Goal: Find specific page/section: Find specific page/section

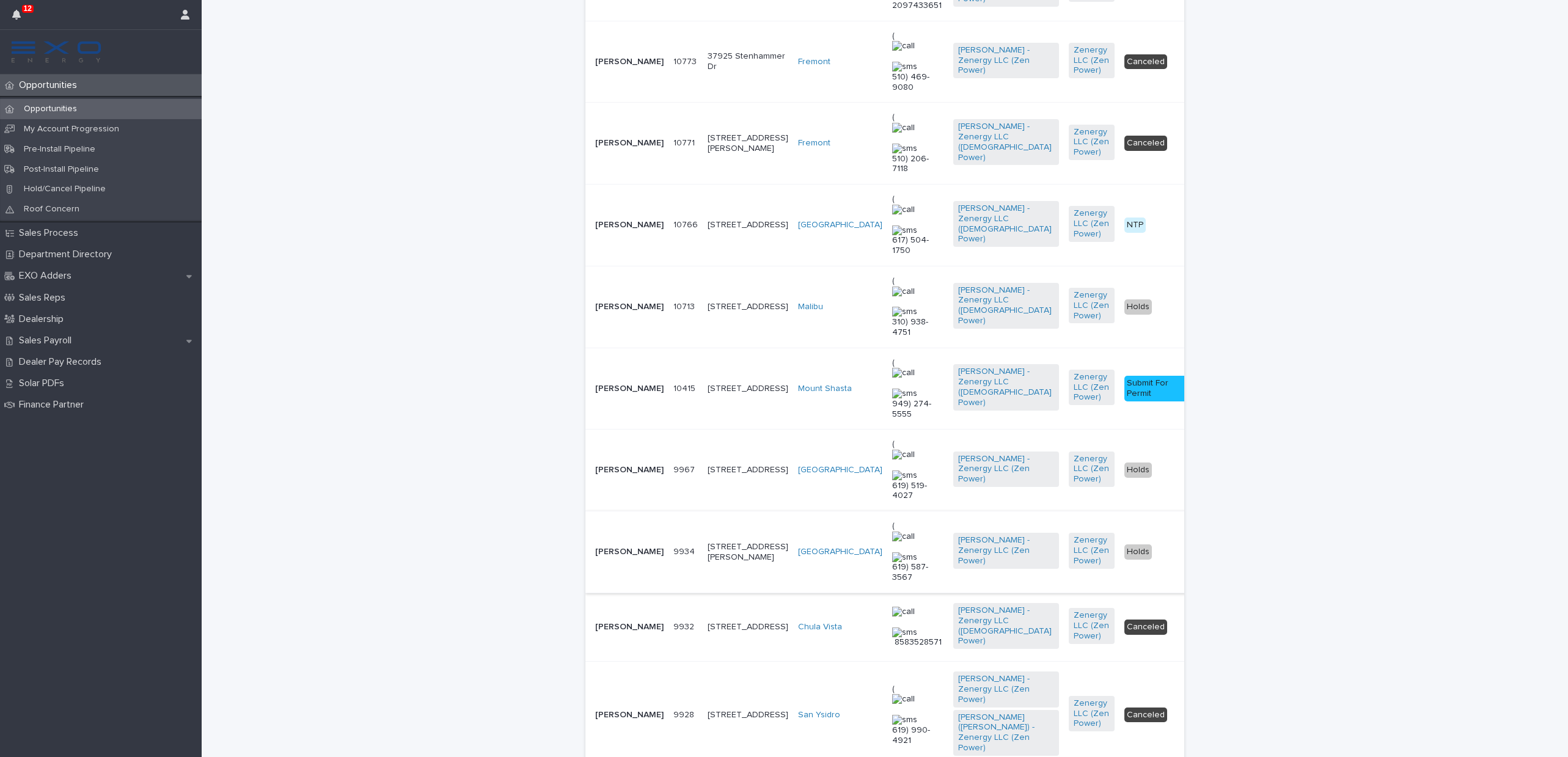
scroll to position [426, 0]
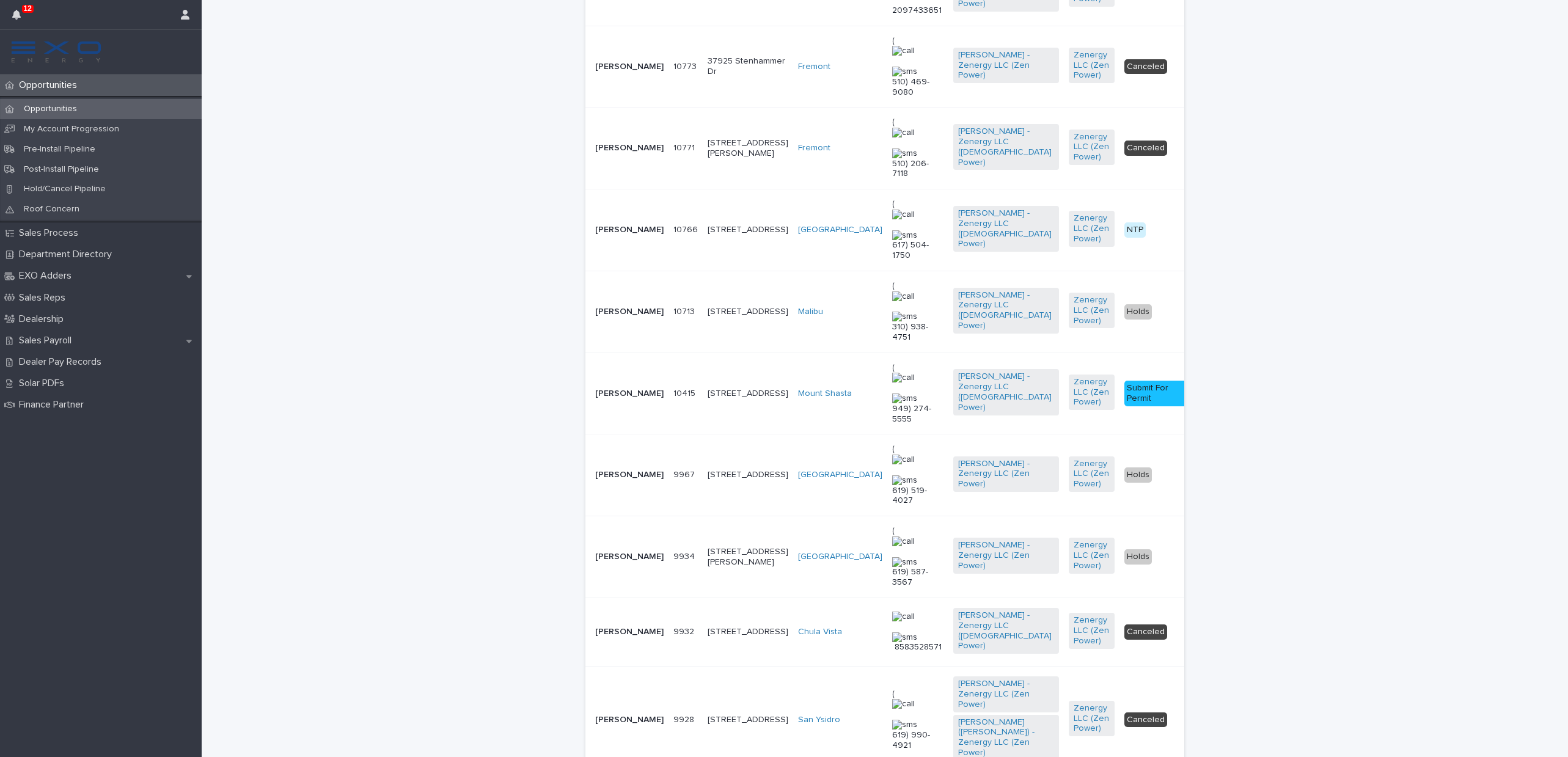
click at [626, 225] on p "[PERSON_NAME]" at bounding box center [629, 230] width 69 height 11
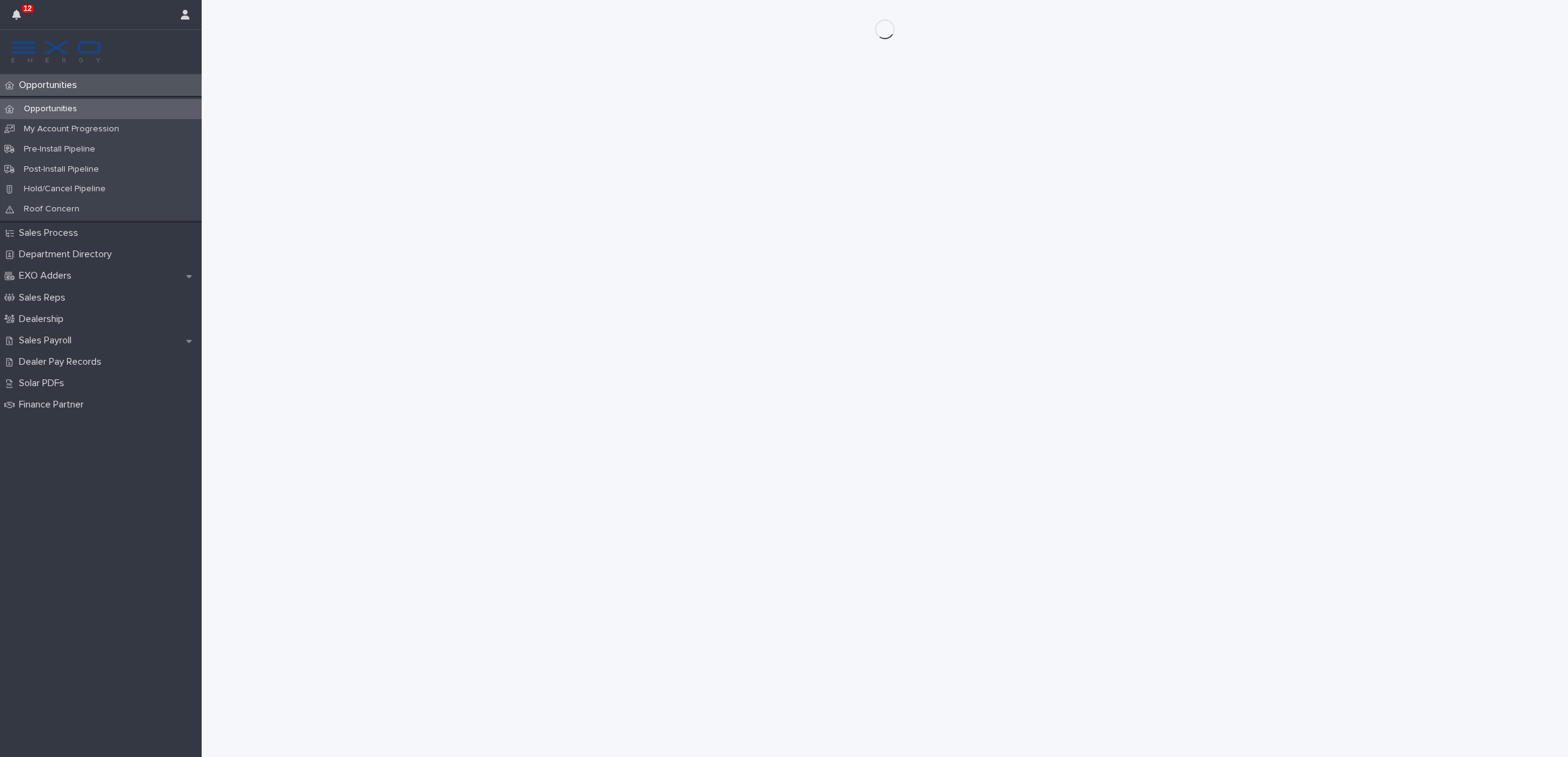
click at [84, 112] on div "Opportunities" at bounding box center [101, 109] width 202 height 20
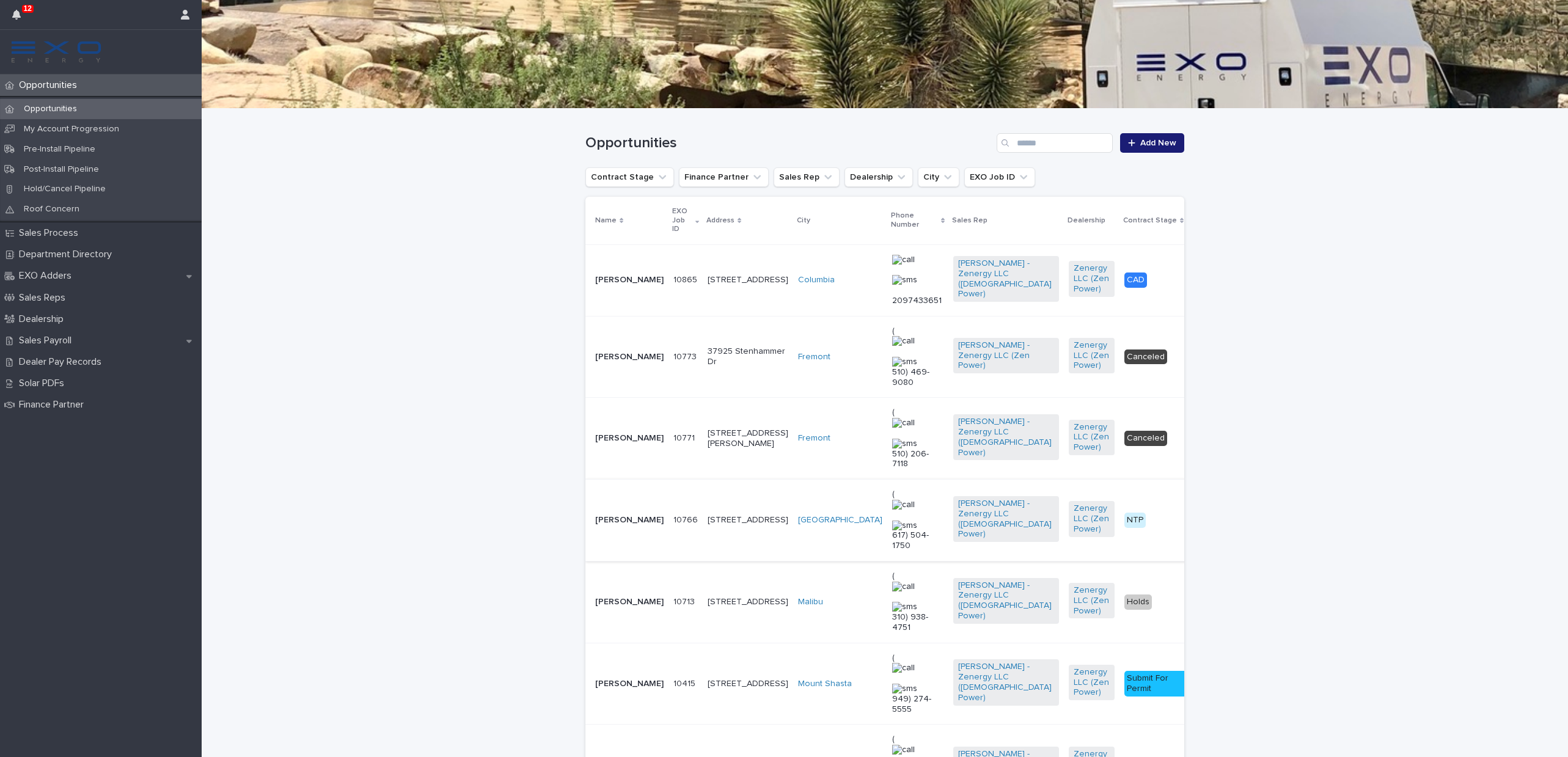
scroll to position [137, 0]
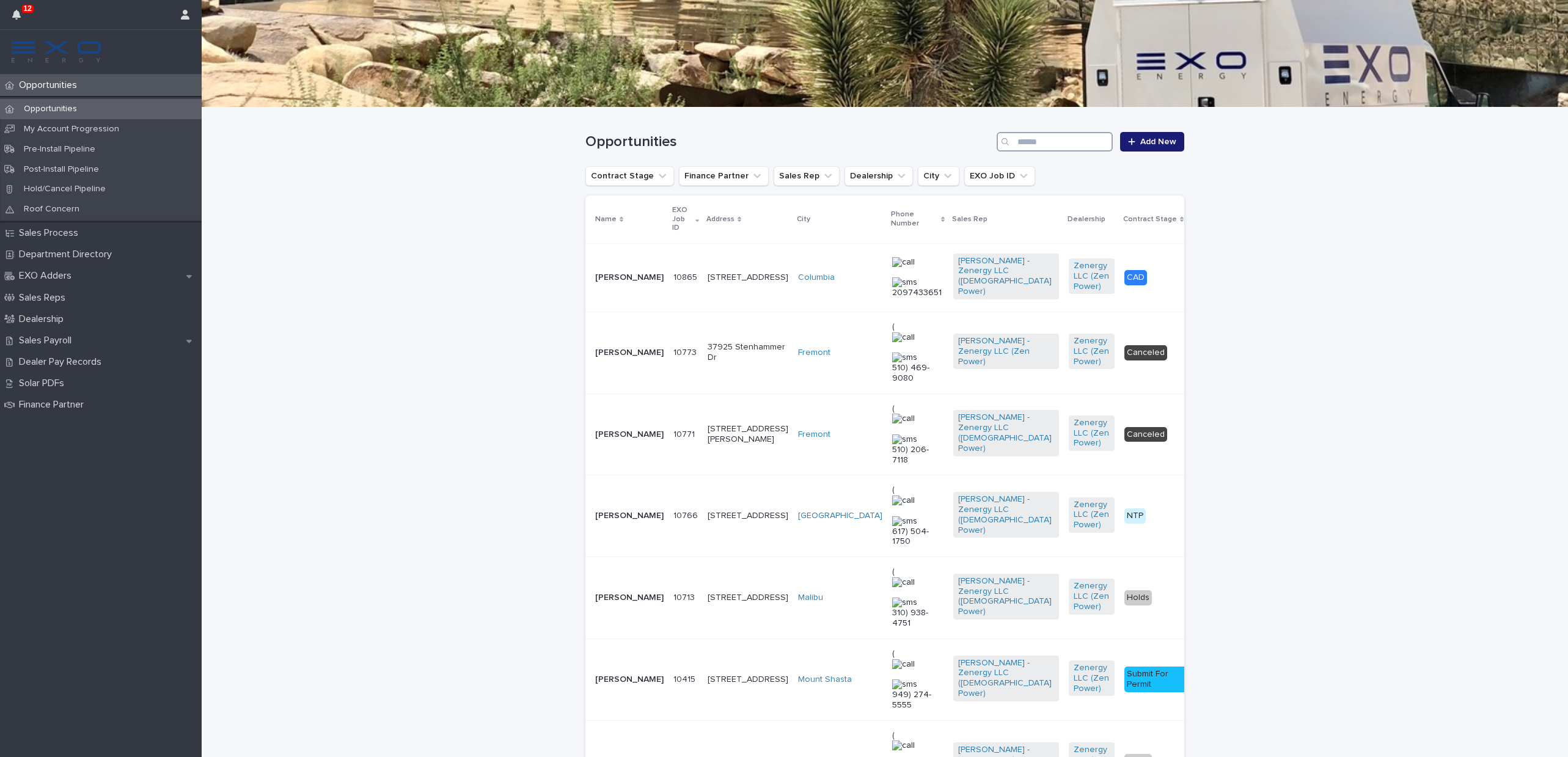
click at [1045, 142] on input "Search" at bounding box center [1054, 141] width 116 height 19
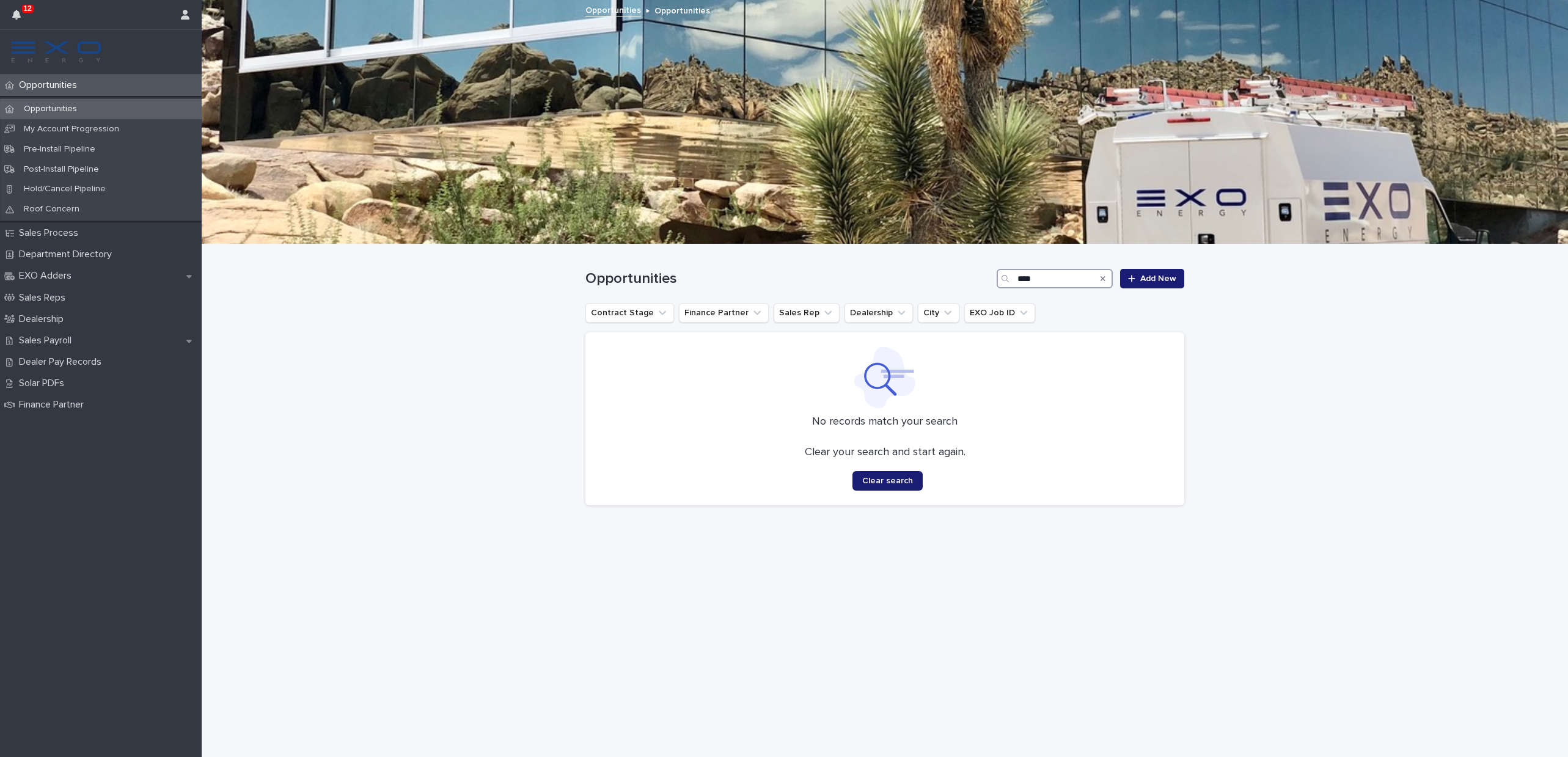
drag, startPoint x: 1066, startPoint y: 282, endPoint x: 924, endPoint y: 272, distance: 142.4
click at [927, 272] on div "Opportunities **** Add New" at bounding box center [884, 278] width 599 height 19
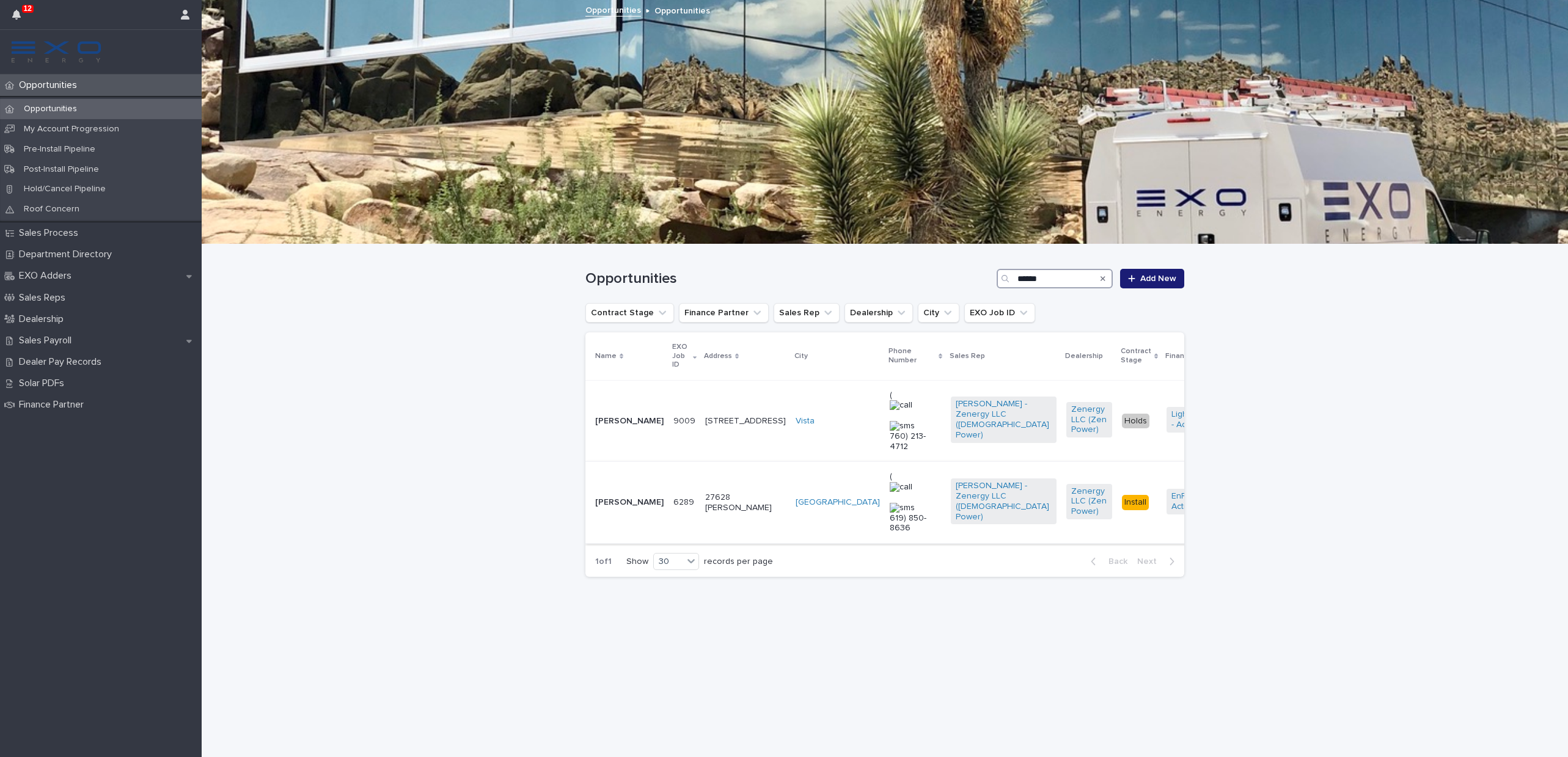
type input "******"
click at [629, 497] on p "[PERSON_NAME]" at bounding box center [629, 502] width 69 height 11
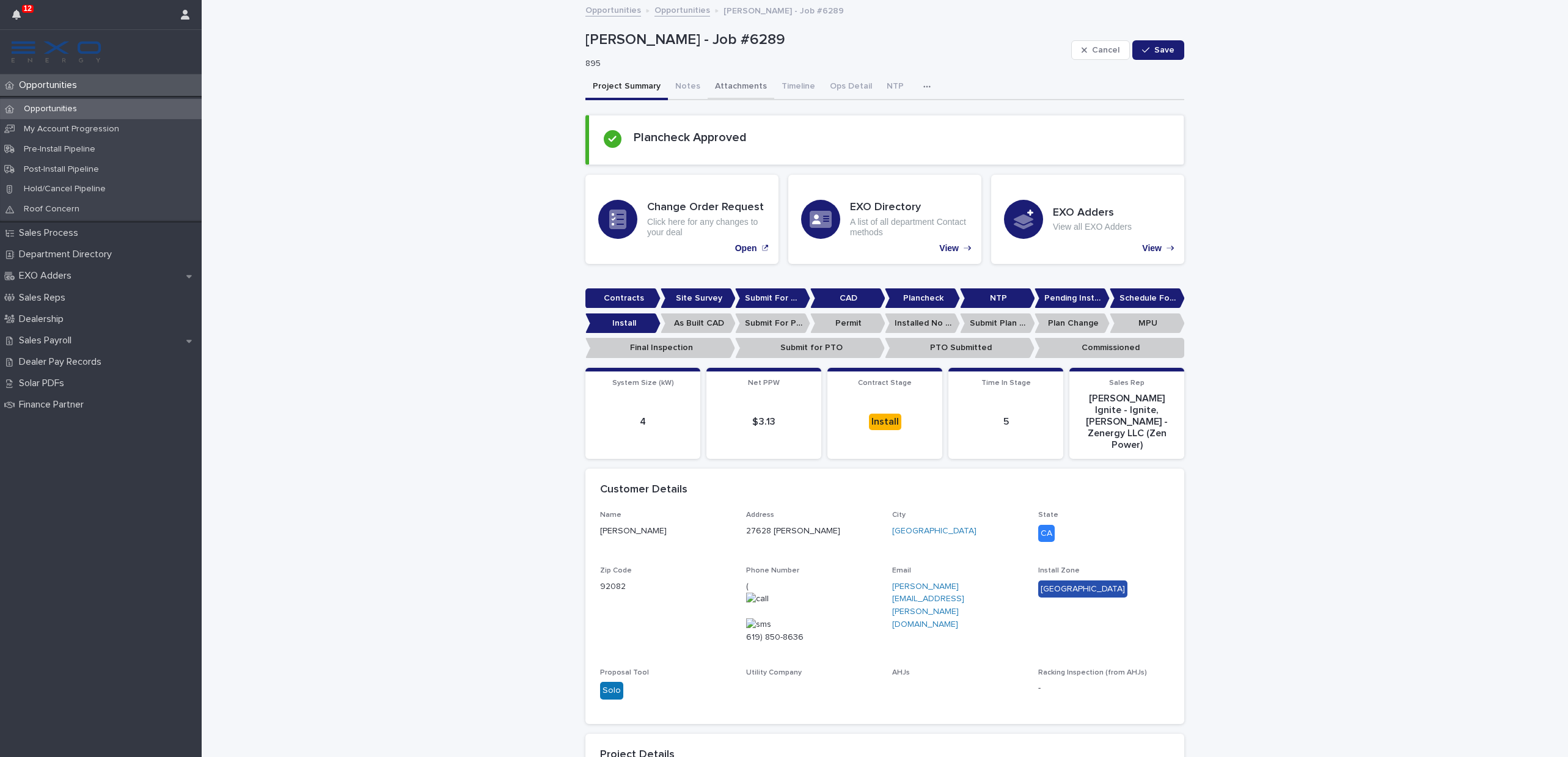
click at [759, 83] on button "Attachments" at bounding box center [741, 87] width 67 height 26
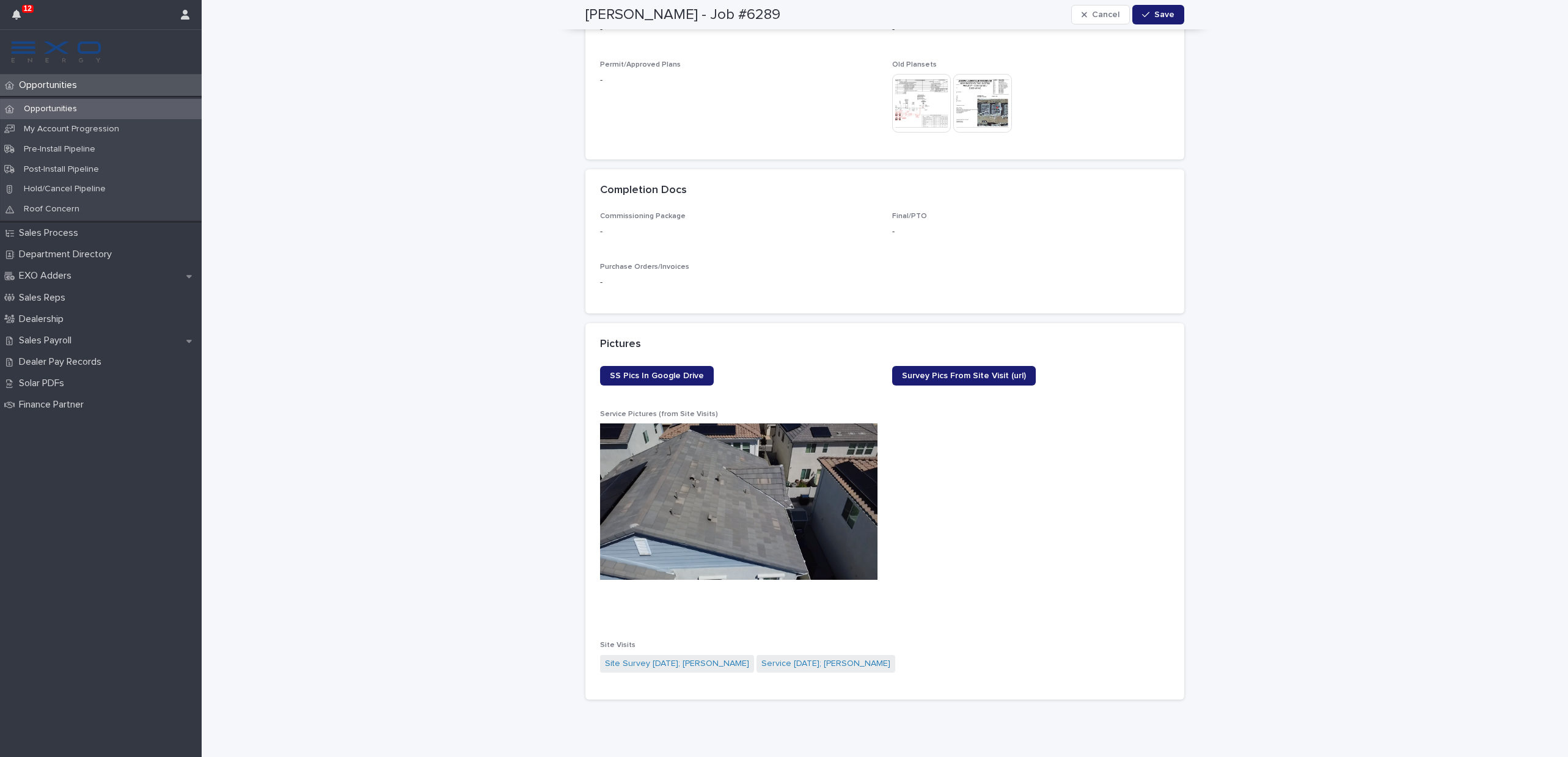
scroll to position [797, 0]
click at [676, 370] on span "SS Pics In Google Drive" at bounding box center [657, 374] width 94 height 9
